Goal: Find specific page/section: Find specific page/section

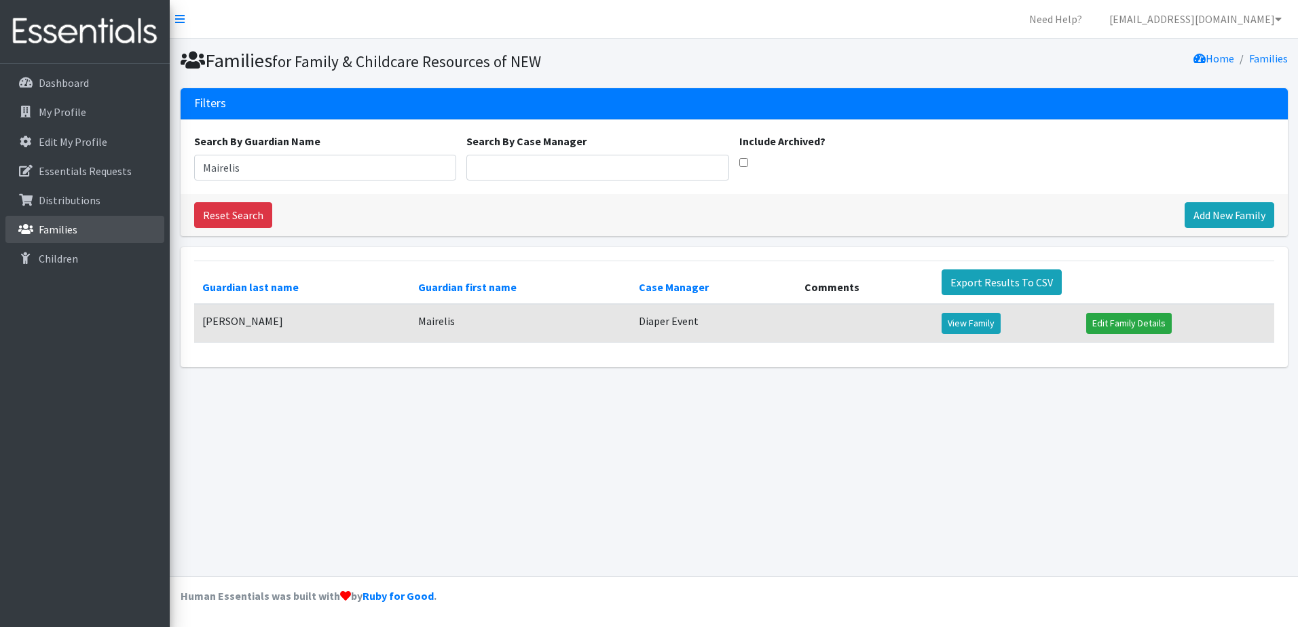
click at [44, 223] on p "Families" at bounding box center [58, 230] width 39 height 14
drag, startPoint x: 282, startPoint y: 167, endPoint x: 96, endPoint y: 152, distance: 186.6
click at [96, 152] on div "Need Help? [EMAIL_ADDRESS][DOMAIN_NAME] My Co-Workers My Profile Logout Dashboa…" at bounding box center [649, 313] width 1298 height 627
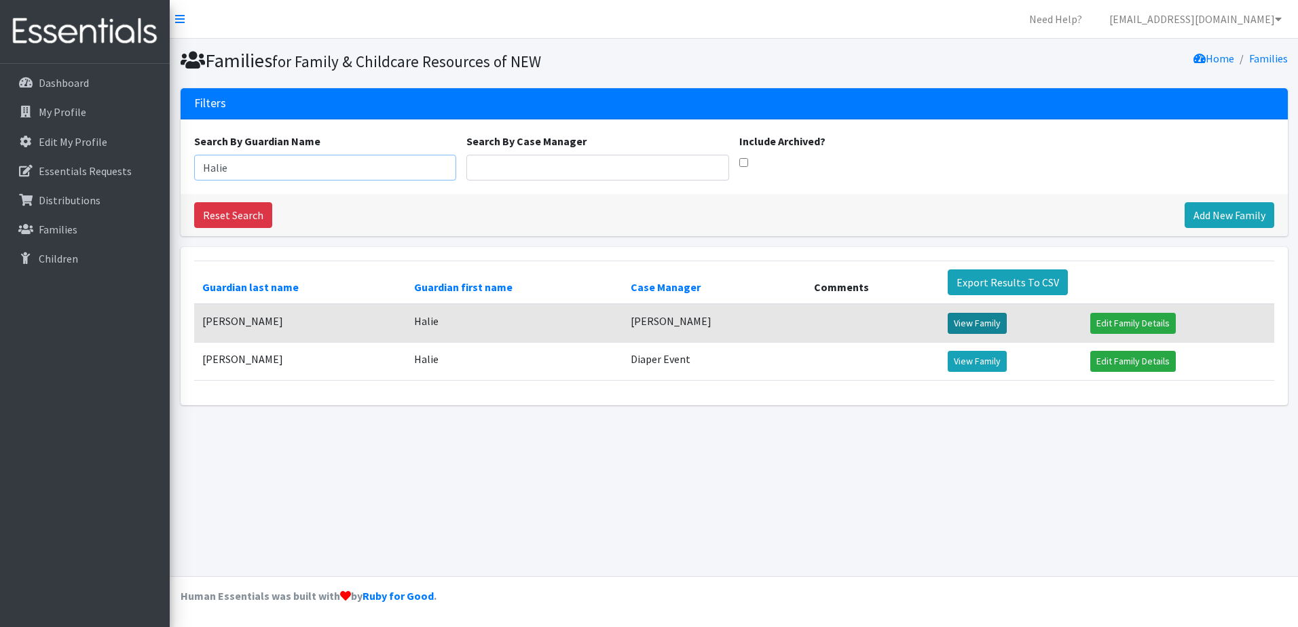
type input "Halie"
click at [963, 326] on link "View Family" at bounding box center [977, 323] width 59 height 21
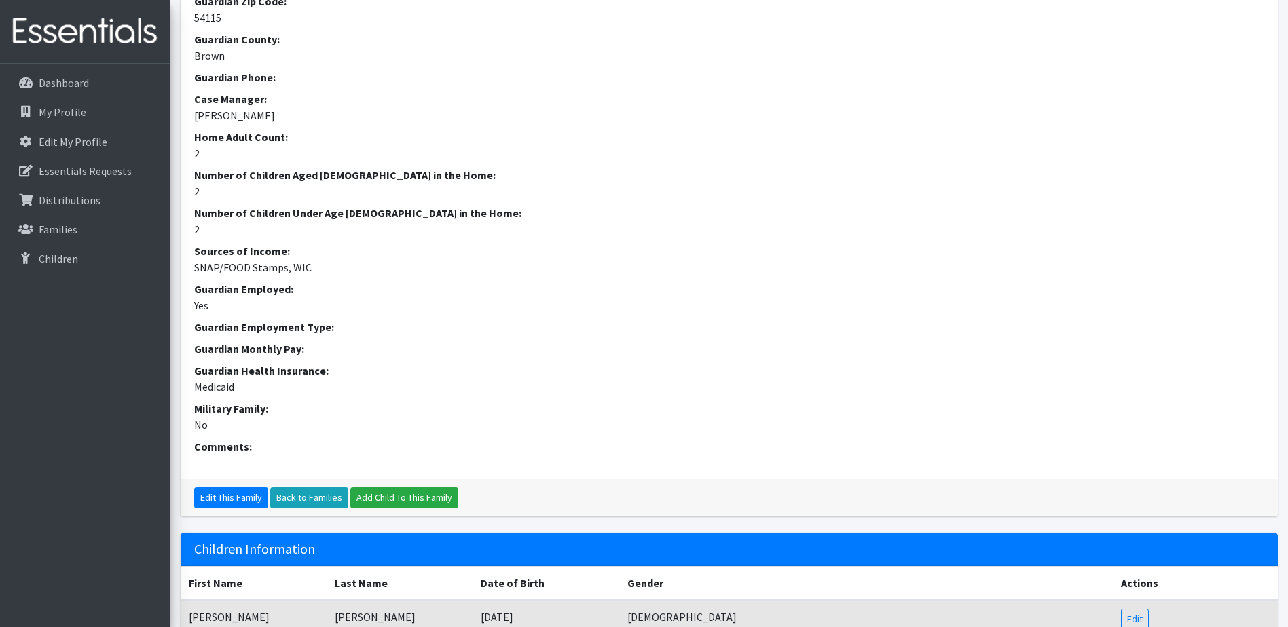
scroll to position [212, 0]
